Goal: Find specific page/section: Find specific page/section

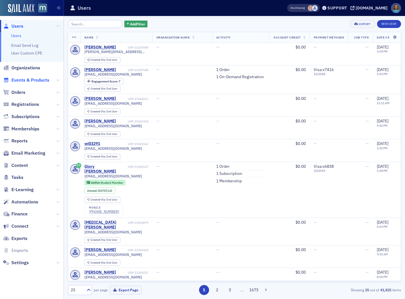
click at [27, 81] on span "Events & Products" at bounding box center [30, 80] width 38 height 6
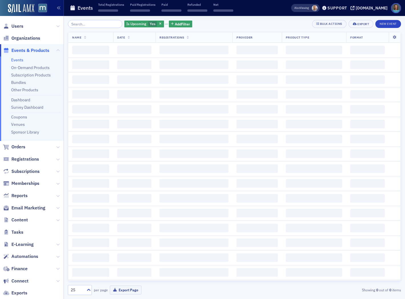
click at [89, 24] on input "search" at bounding box center [95, 24] width 55 height 8
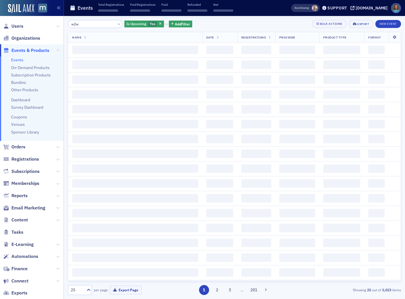
type input "w2w"
